Goal: Transaction & Acquisition: Purchase product/service

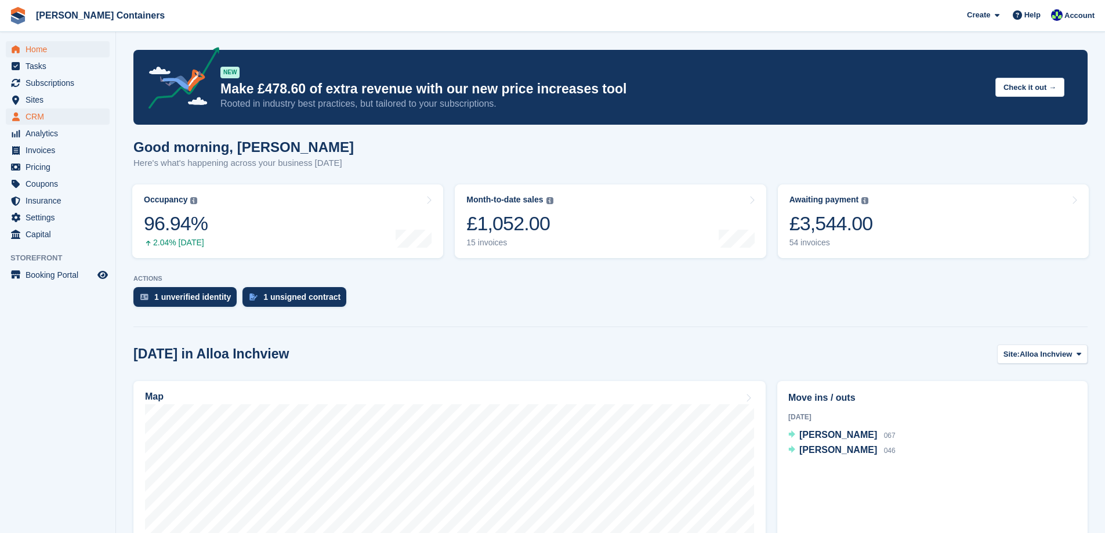
scroll to position [232, 0]
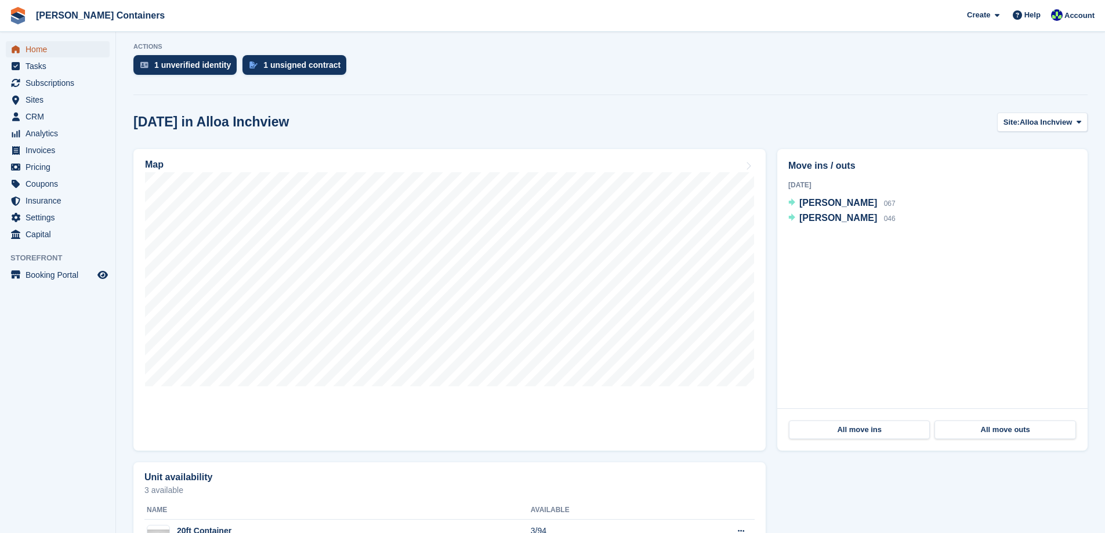
click at [41, 50] on span "Home" at bounding box center [61, 49] width 70 height 16
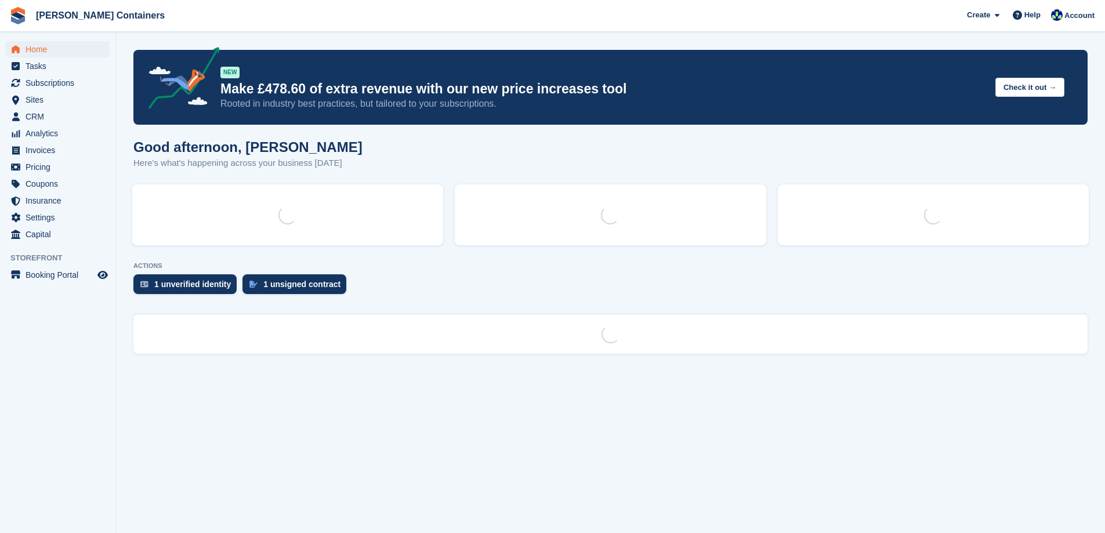
scroll to position [0, 0]
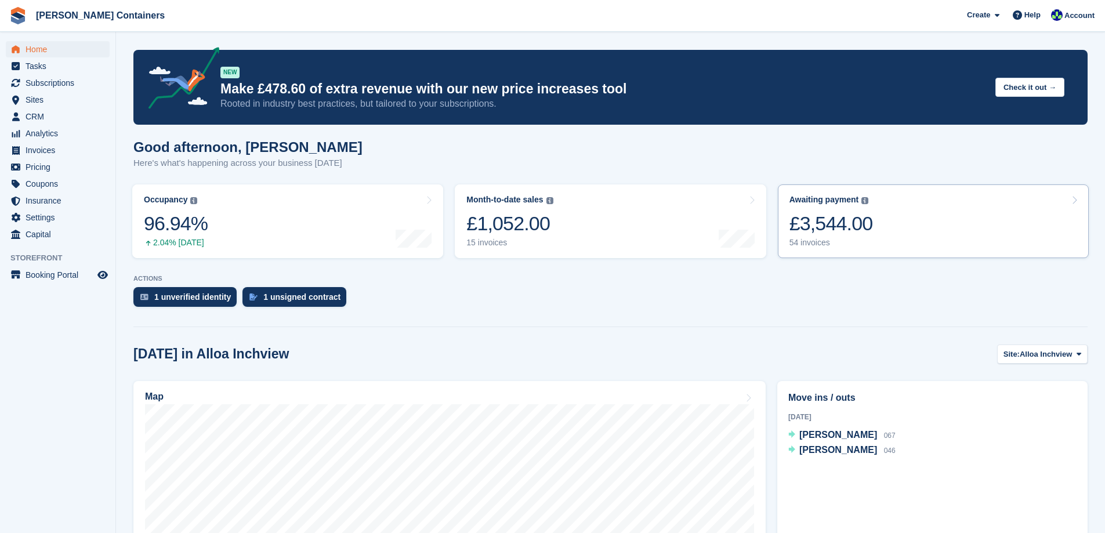
click at [905, 222] on link "Awaiting payment The total outstanding balance on all open invoices. £3,544.00 …" at bounding box center [933, 221] width 311 height 74
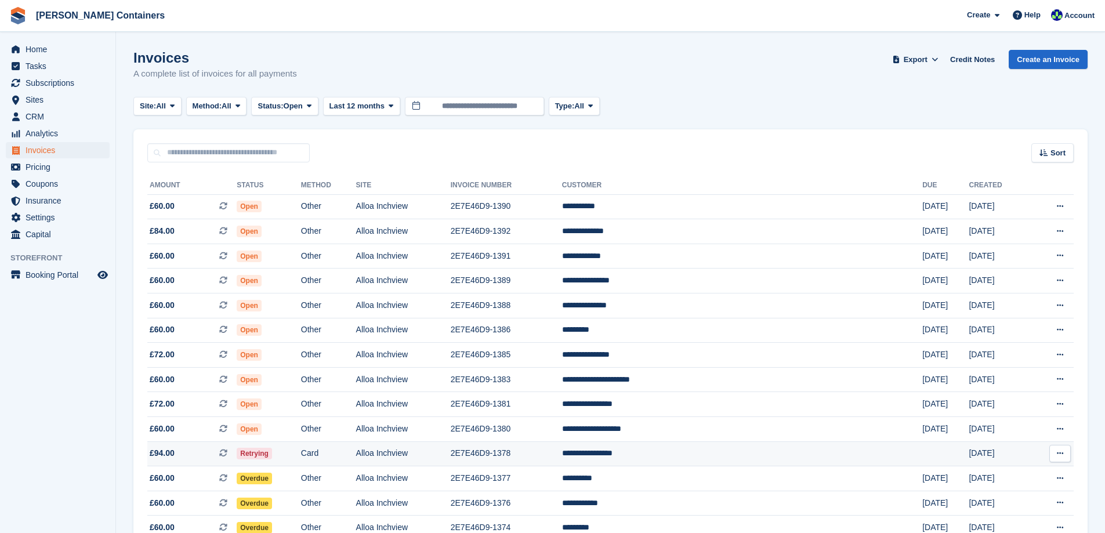
click at [716, 455] on td "**********" at bounding box center [742, 453] width 360 height 25
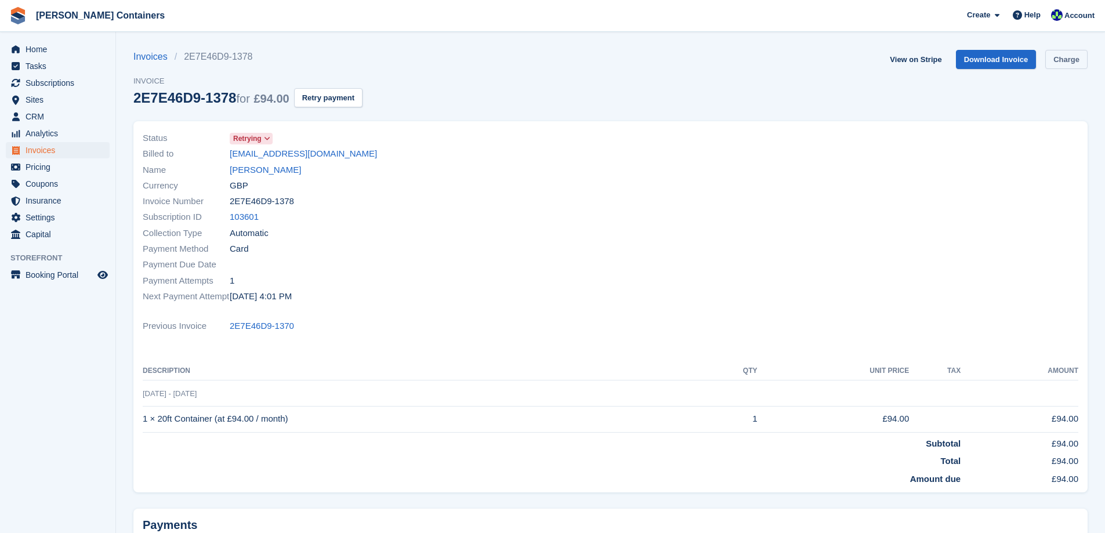
click at [1067, 61] on link "Charge" at bounding box center [1066, 59] width 42 height 19
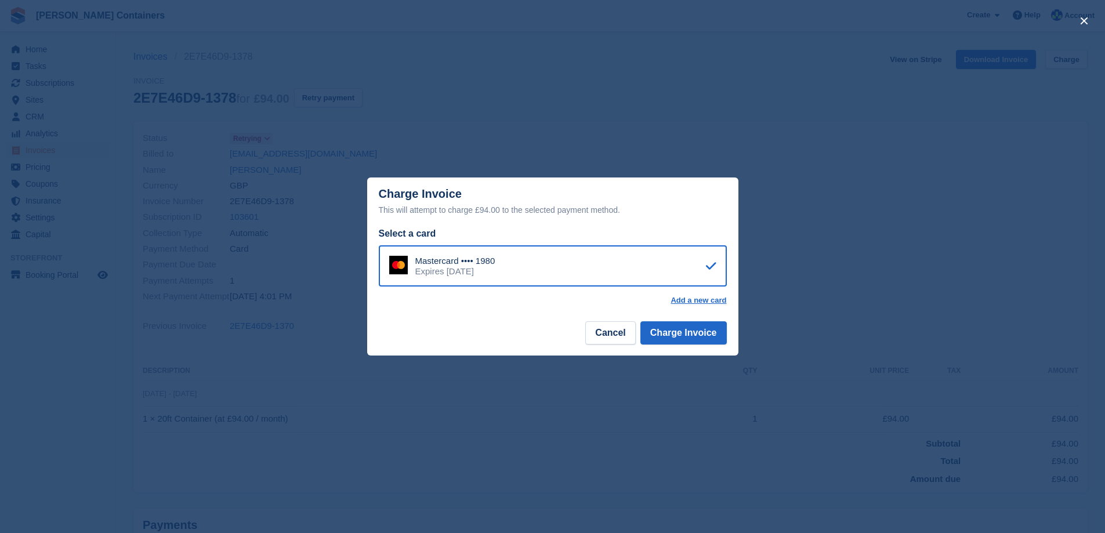
click at [583, 252] on div "Mastercard •••• 1980 Expires [DATE]" at bounding box center [553, 266] width 348 height 42
click at [682, 334] on button "Charge Invoice" at bounding box center [683, 332] width 86 height 23
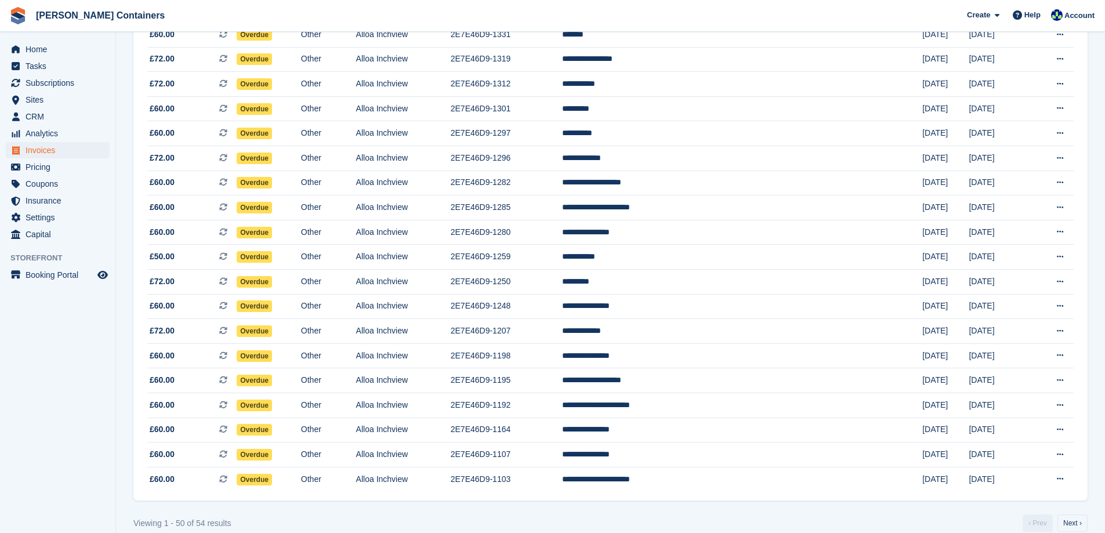
scroll to position [954, 0]
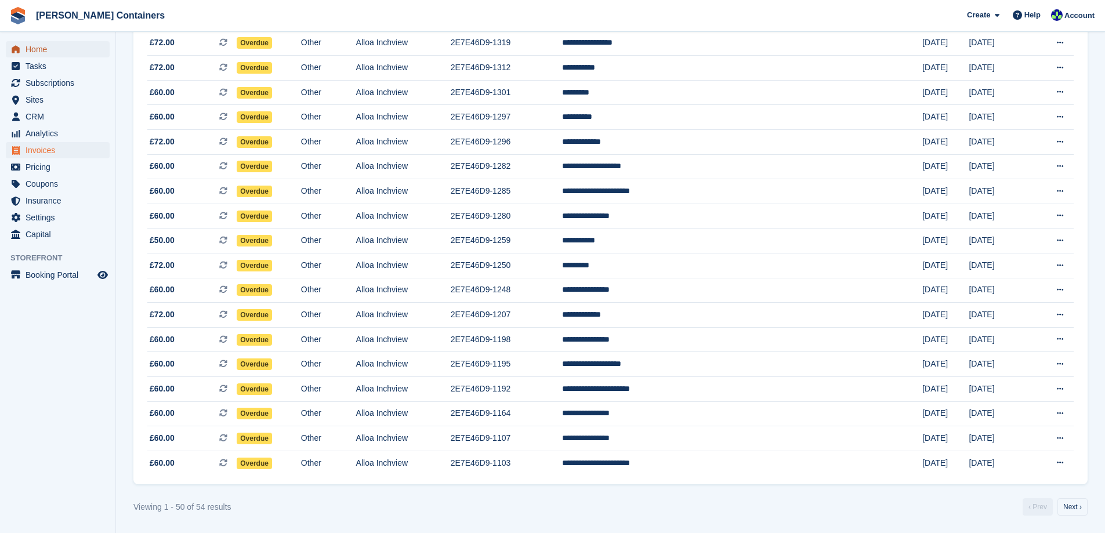
click at [37, 45] on span "Home" at bounding box center [61, 49] width 70 height 16
